Goal: Information Seeking & Learning: Learn about a topic

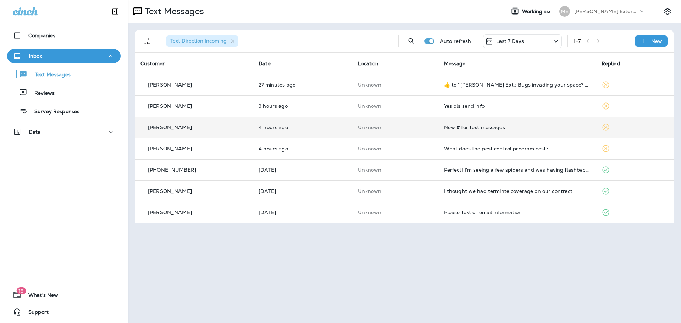
click at [511, 130] on div "New # for text messages" at bounding box center [517, 128] width 146 height 6
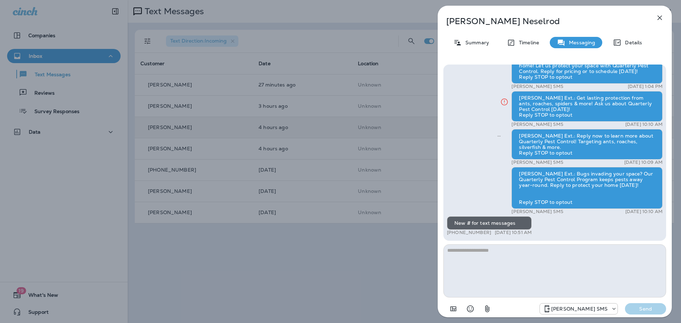
click at [310, 280] on div "[PERSON_NAME] Summary Timeline Messaging Details [PERSON_NAME] Ext.: No one wan…" at bounding box center [340, 161] width 681 height 323
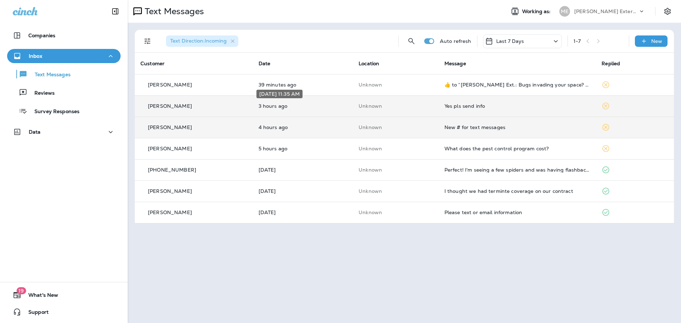
click at [310, 104] on p "3 hours ago" at bounding box center [303, 106] width 89 height 6
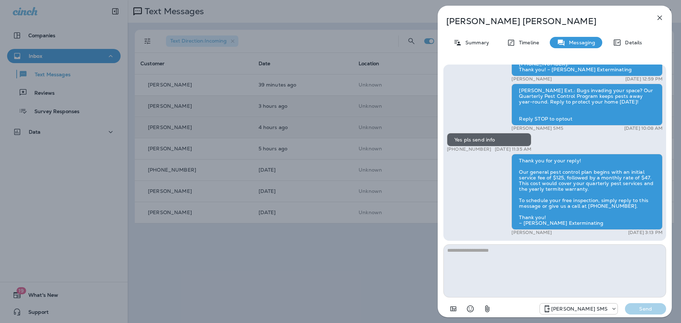
click at [664, 20] on icon "button" at bounding box center [660, 17] width 9 height 9
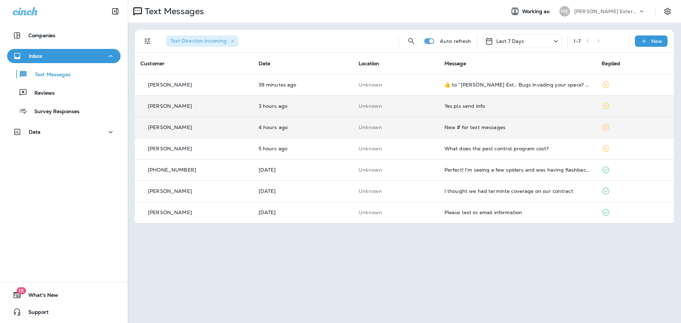
click at [391, 135] on td "Unknown" at bounding box center [396, 127] width 86 height 21
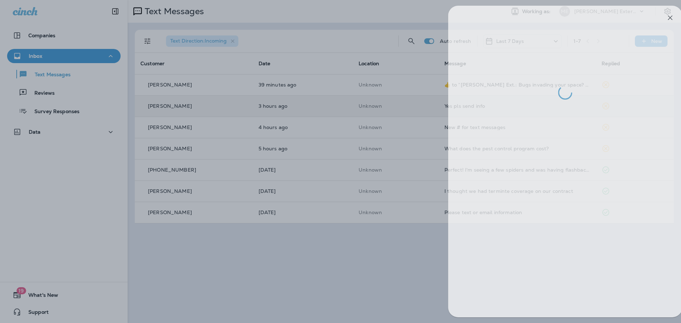
click at [278, 251] on div at bounding box center [350, 161] width 681 height 323
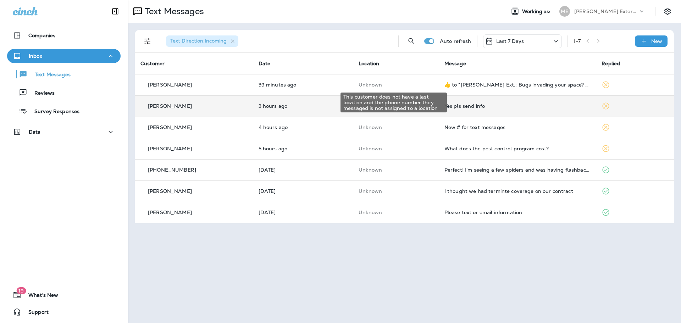
click at [401, 83] on p "Unknown" at bounding box center [396, 85] width 75 height 6
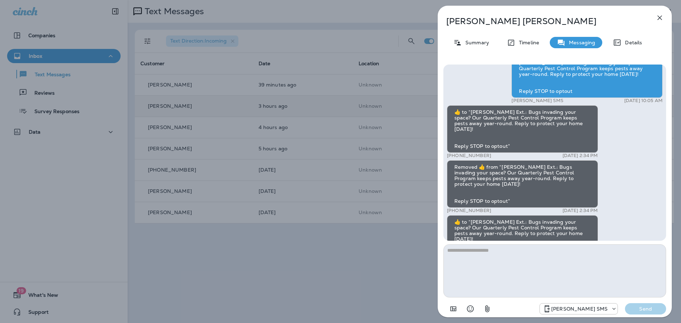
scroll to position [-71, 0]
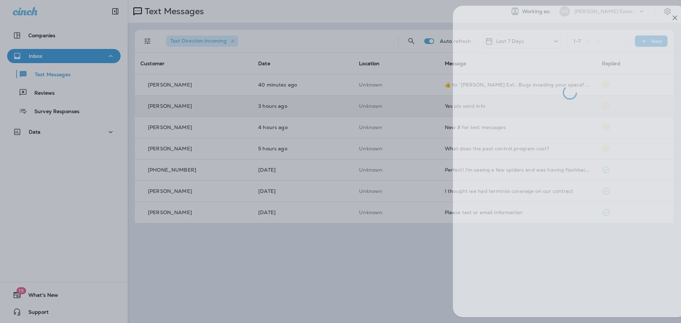
click at [275, 275] on div at bounding box center [355, 161] width 681 height 323
